Goal: Information Seeking & Learning: Learn about a topic

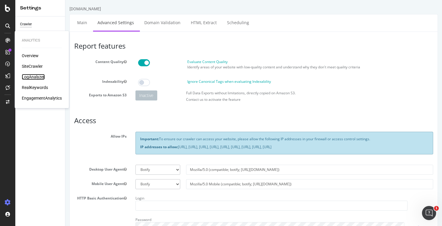
click at [30, 74] on div "LogAnalyzer" at bounding box center [33, 77] width 23 height 6
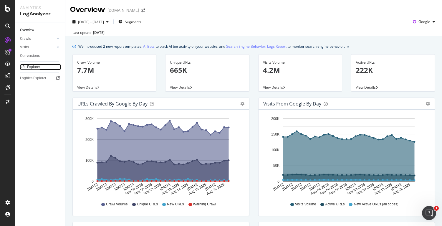
click at [29, 67] on div "URL Explorer" at bounding box center [30, 67] width 20 height 6
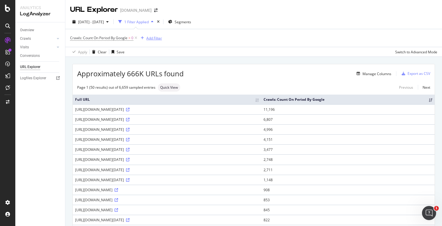
click at [150, 37] on div "Add Filter" at bounding box center [154, 38] width 16 height 5
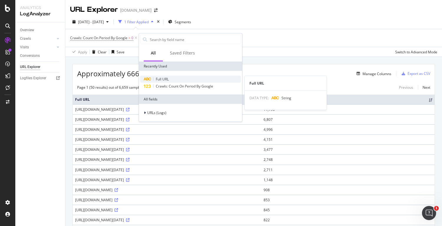
click at [160, 78] on span "Full URL" at bounding box center [162, 79] width 13 height 5
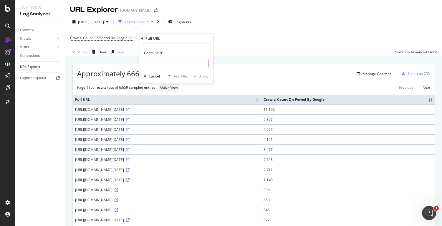
click at [165, 65] on input "text" at bounding box center [176, 63] width 64 height 9
paste input "/category/oakley-meta"
type input "/category/oakley-meta"
click at [204, 76] on div "Apply" at bounding box center [204, 75] width 9 height 5
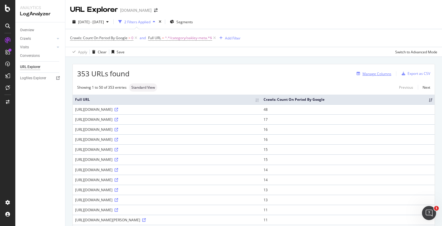
click at [374, 73] on div "Manage Columns" at bounding box center [377, 73] width 29 height 5
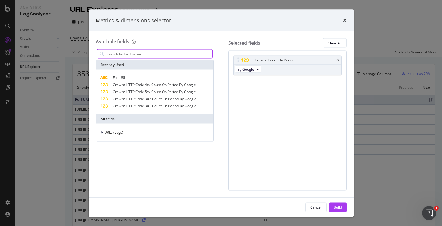
click at [181, 55] on input "modal" at bounding box center [159, 54] width 107 height 9
type input "sta"
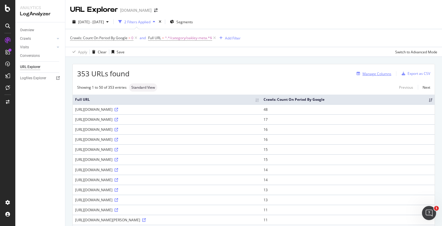
click at [366, 75] on div "Manage Columns" at bounding box center [377, 73] width 29 height 5
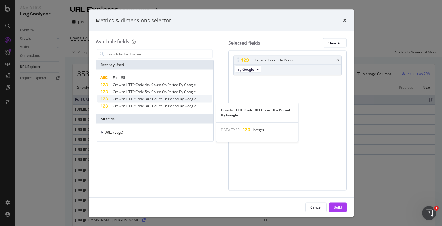
click at [165, 106] on span "Crawls: HTTP Code 301 Count On Period By Google" at bounding box center [155, 105] width 84 height 5
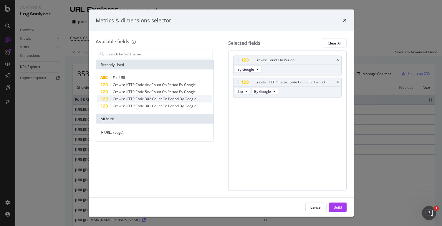
click at [167, 100] on span "Crawls: HTTP Code 302 Count On Period By Google" at bounding box center [155, 98] width 84 height 5
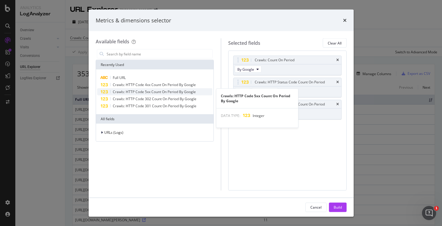
click at [171, 93] on span "Crawls: HTTP Code 5xx Count On Period By Google" at bounding box center [154, 91] width 83 height 5
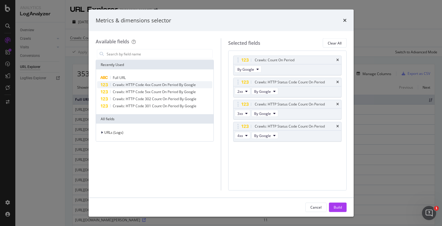
click at [174, 86] on span "Crawls: HTTP Code 4xx Count On Period By Google" at bounding box center [154, 84] width 83 height 5
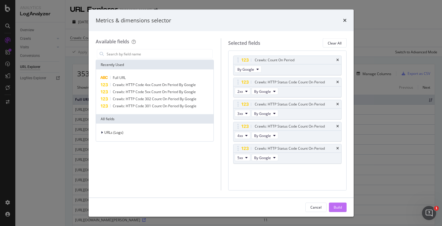
click at [338, 207] on div "Build" at bounding box center [338, 207] width 8 height 5
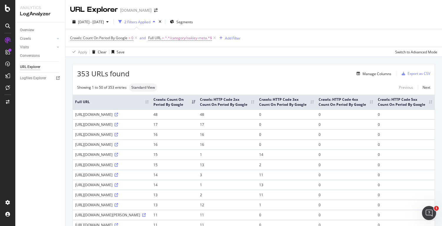
click at [149, 117] on div "[URL][DOMAIN_NAME]" at bounding box center [112, 114] width 74 height 5
copy div "[URL][DOMAIN_NAME]"
